Goal: Task Accomplishment & Management: Manage account settings

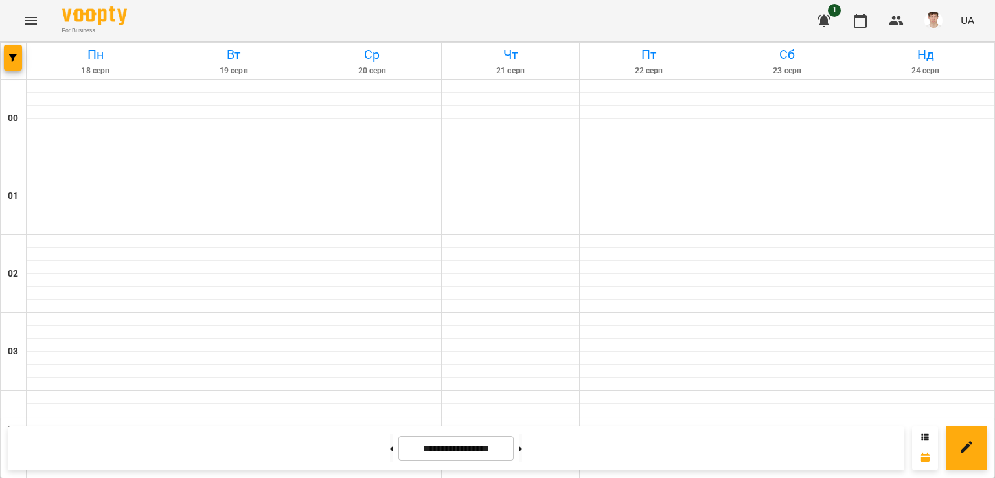
scroll to position [1166, 0]
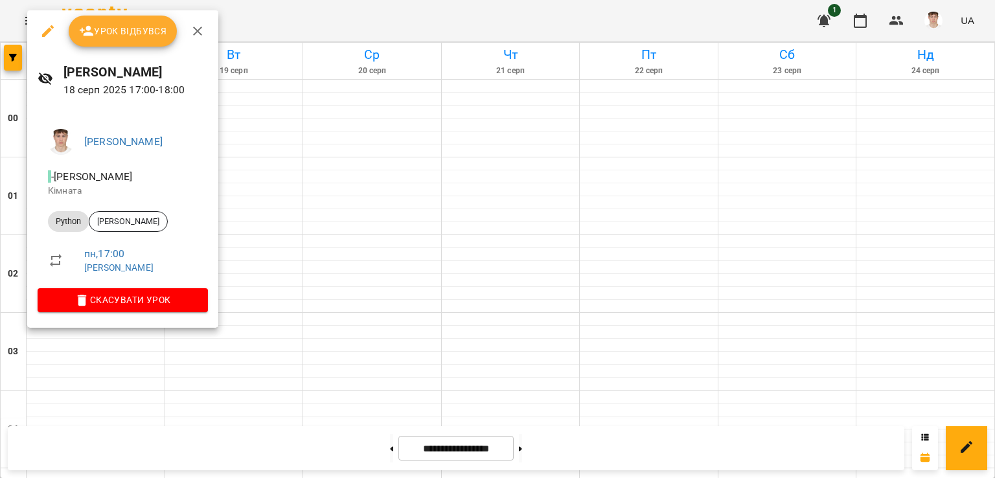
click at [144, 27] on span "Урок відбувся" at bounding box center [123, 31] width 88 height 16
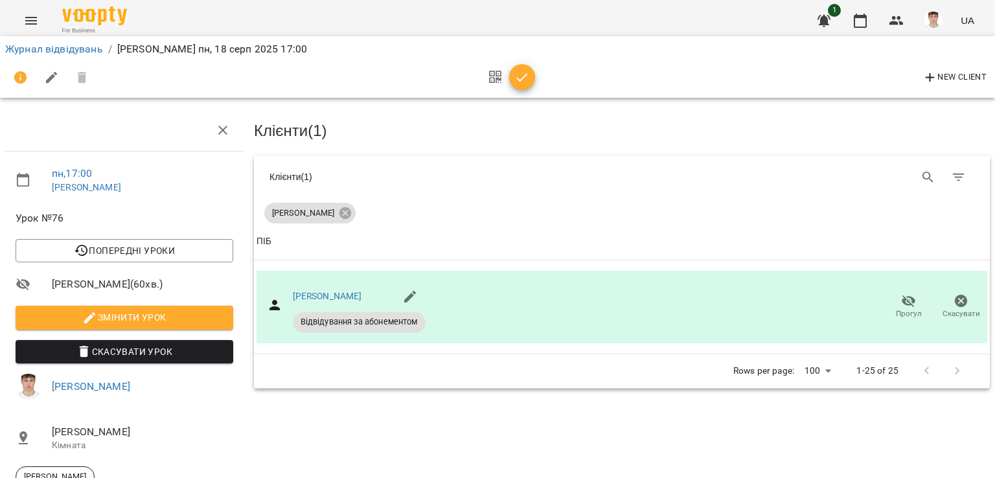
scroll to position [106, 0]
click at [165, 306] on button "Змінити урок" at bounding box center [125, 317] width 218 height 23
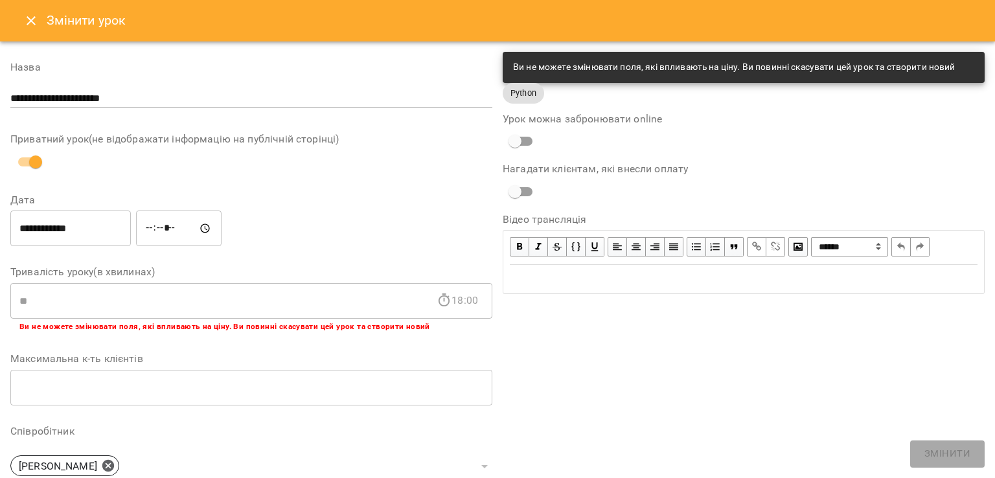
scroll to position [316, 0]
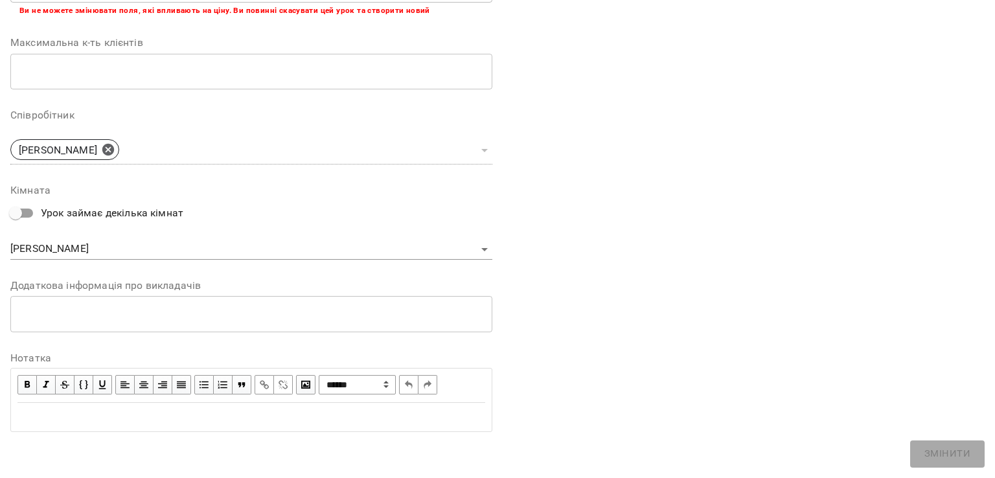
click at [141, 323] on div "* ​" at bounding box center [251, 314] width 482 height 36
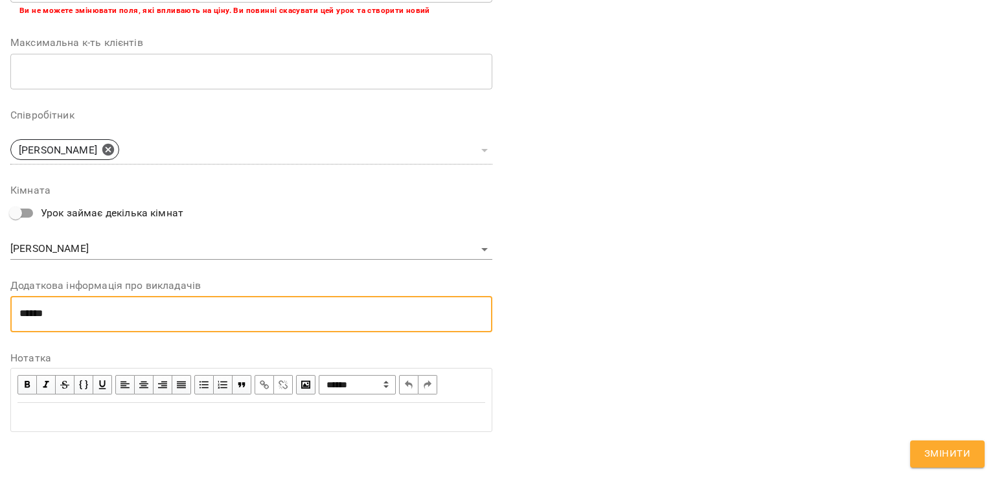
paste textarea "*******"
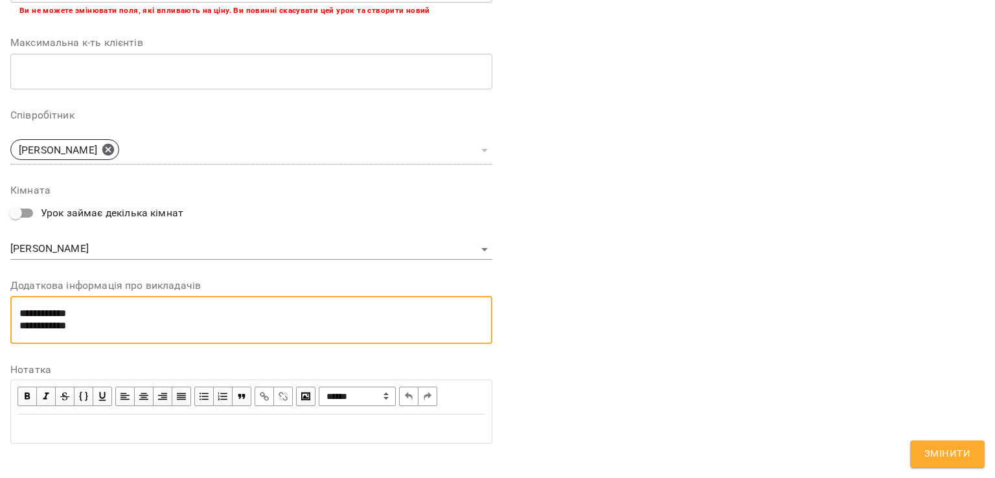
type textarea "**********"
click at [944, 449] on span "Змінити" at bounding box center [947, 454] width 46 height 17
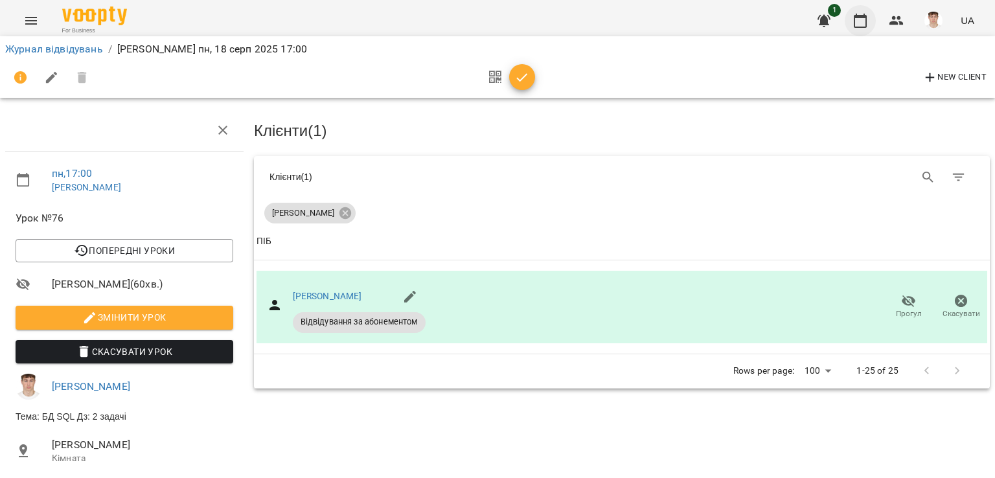
click at [862, 24] on icon "button" at bounding box center [860, 21] width 16 height 16
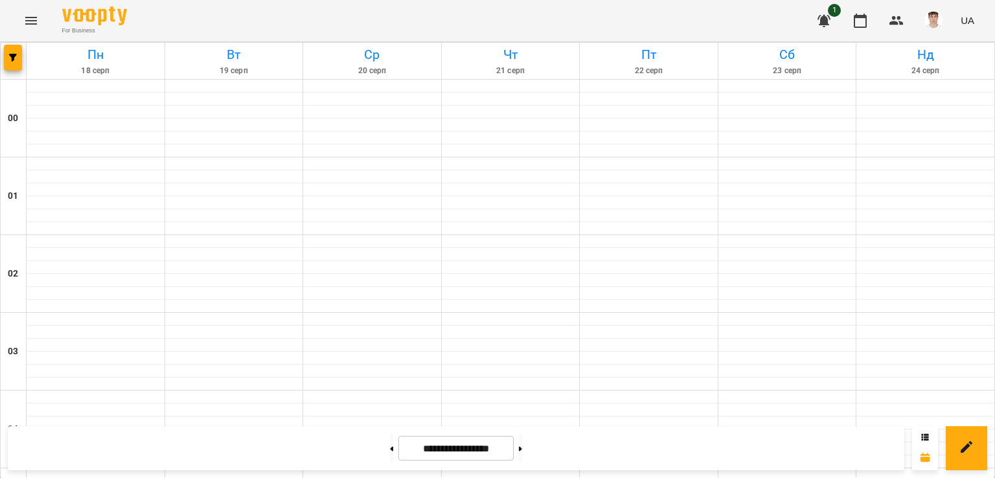
scroll to position [942, 0]
